Goal: Navigation & Orientation: Go to known website

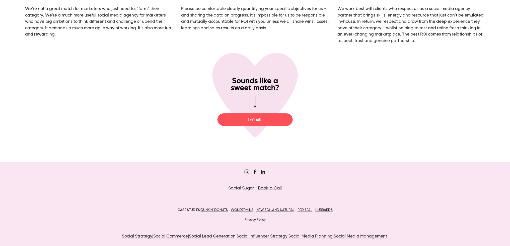
click at [246, 171] on use "Sugar&Partners" at bounding box center [247, 172] width 10 height 10
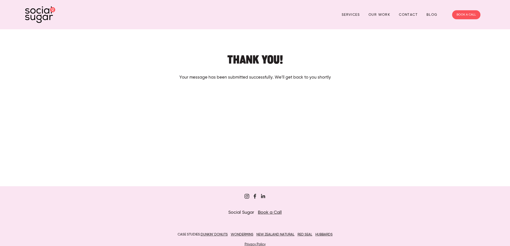
drag, startPoint x: 114, startPoint y: 123, endPoint x: 146, endPoint y: 114, distance: 33.7
click at [114, 123] on div at bounding box center [255, 125] width 406 height 81
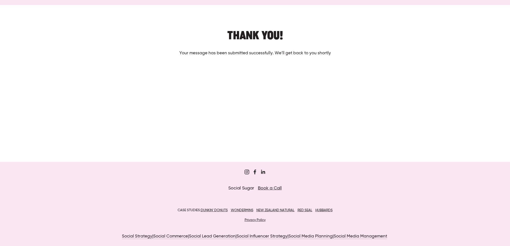
scroll to position [25, 0]
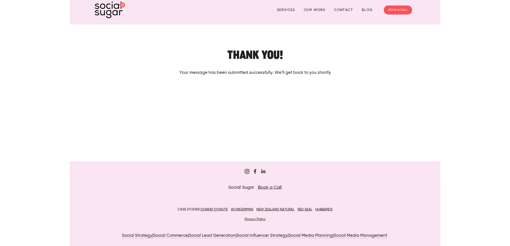
scroll to position [25, 0]
